Goal: Check status: Check status

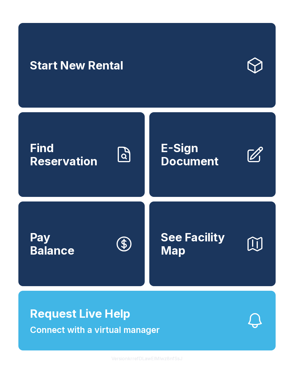
click at [71, 176] on link "Find Reservation" at bounding box center [81, 154] width 126 height 85
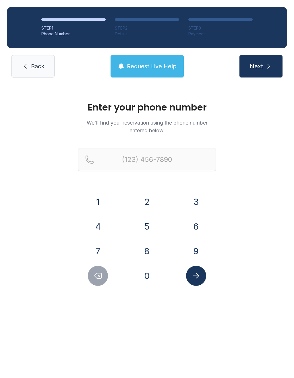
click at [194, 252] on button "9" at bounding box center [196, 251] width 20 height 20
click at [100, 229] on button "4" at bounding box center [98, 227] width 20 height 20
click at [97, 205] on button "1" at bounding box center [98, 202] width 20 height 20
click at [204, 208] on button "3" at bounding box center [196, 202] width 20 height 20
click at [146, 209] on button "2" at bounding box center [147, 202] width 20 height 20
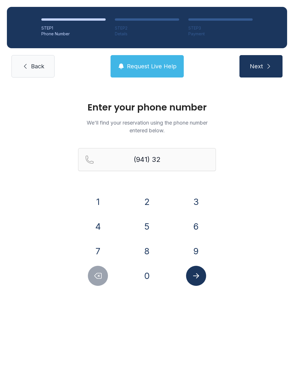
click at [94, 204] on button "1" at bounding box center [98, 202] width 20 height 20
click at [147, 202] on button "2" at bounding box center [147, 202] width 20 height 20
click at [146, 228] on button "5" at bounding box center [147, 227] width 20 height 20
click at [199, 254] on button "9" at bounding box center [196, 251] width 20 height 20
click at [199, 253] on button "9" at bounding box center [196, 251] width 20 height 20
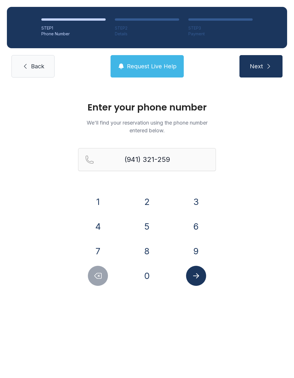
type input "[PHONE_NUMBER]"
click at [196, 286] on button "Submit lookup form" at bounding box center [196, 276] width 20 height 20
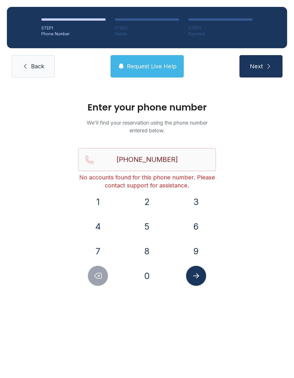
click at [34, 63] on span "Back" at bounding box center [37, 66] width 13 height 8
